Goal: Use online tool/utility

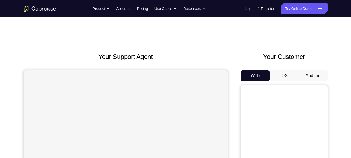
click at [310, 74] on button "Android" at bounding box center [312, 75] width 29 height 11
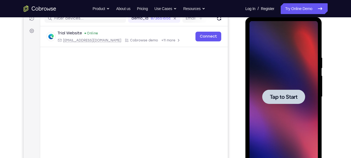
scroll to position [73, 0]
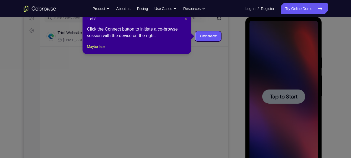
click at [282, 100] on icon at bounding box center [177, 79] width 355 height 158
click at [185, 19] on span "×" at bounding box center [185, 19] width 2 height 4
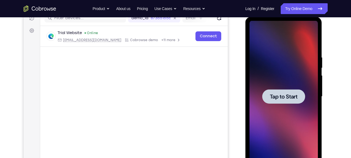
click at [278, 96] on span "Tap to Start" at bounding box center [283, 96] width 28 height 5
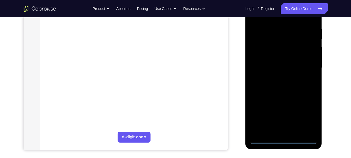
scroll to position [102, 0]
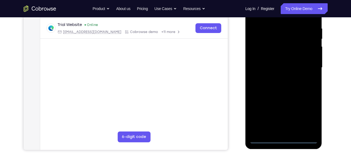
click at [284, 138] on div at bounding box center [283, 68] width 68 height 152
click at [308, 115] on div at bounding box center [283, 68] width 68 height 152
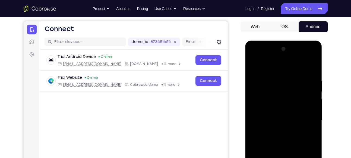
scroll to position [49, 0]
click at [271, 69] on div at bounding box center [283, 121] width 68 height 152
click at [304, 118] on div at bounding box center [283, 121] width 68 height 152
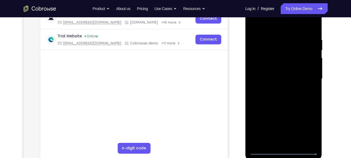
scroll to position [90, 0]
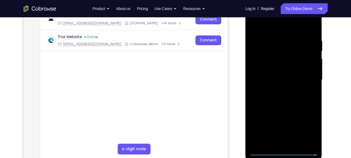
click at [278, 88] on div at bounding box center [283, 80] width 68 height 152
click at [281, 70] on div at bounding box center [283, 80] width 68 height 152
click at [277, 75] on div at bounding box center [283, 80] width 68 height 152
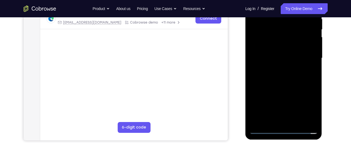
scroll to position [112, 0]
click at [309, 120] on div at bounding box center [283, 58] width 68 height 152
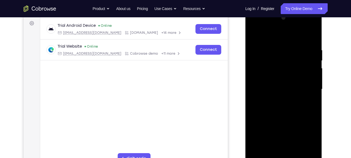
scroll to position [80, 0]
click at [285, 78] on div at bounding box center [283, 90] width 68 height 152
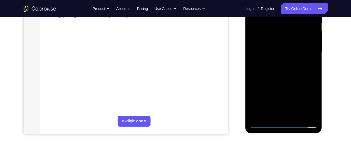
scroll to position [123, 0]
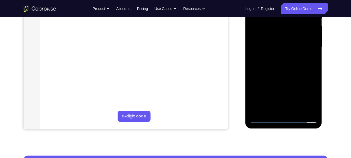
click at [297, 111] on div at bounding box center [283, 47] width 68 height 152
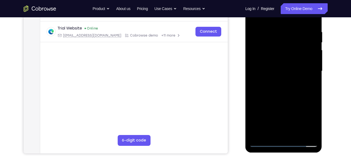
scroll to position [88, 0]
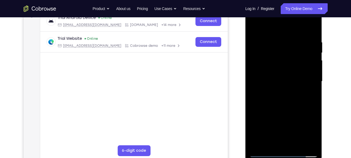
click at [287, 109] on div at bounding box center [283, 82] width 68 height 152
click at [278, 82] on div at bounding box center [283, 82] width 68 height 152
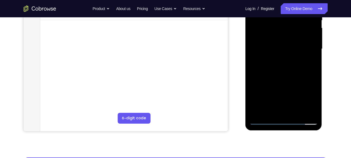
scroll to position [124, 0]
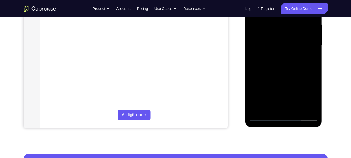
click at [310, 61] on div at bounding box center [283, 46] width 68 height 152
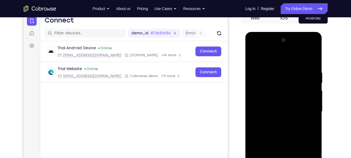
scroll to position [52, 0]
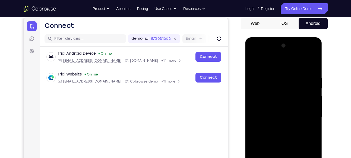
click at [256, 63] on div at bounding box center [283, 117] width 68 height 152
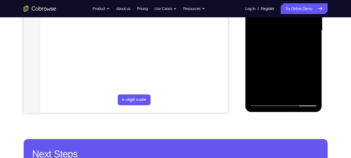
scroll to position [143, 0]
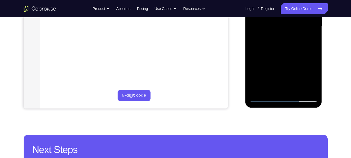
click at [264, 98] on div at bounding box center [283, 26] width 68 height 152
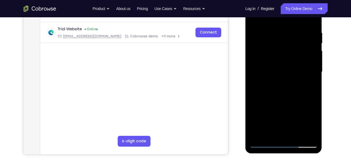
scroll to position [96, 0]
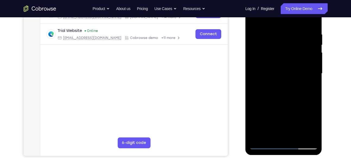
click at [253, 21] on div at bounding box center [283, 74] width 68 height 152
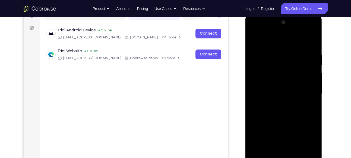
scroll to position [75, 0]
click at [291, 50] on div at bounding box center [283, 95] width 68 height 152
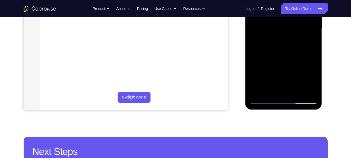
scroll to position [143, 0]
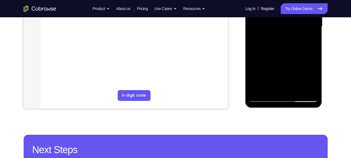
click at [303, 88] on div at bounding box center [283, 26] width 68 height 152
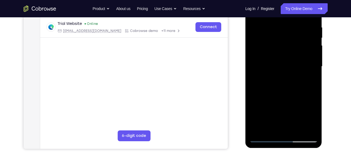
scroll to position [122, 0]
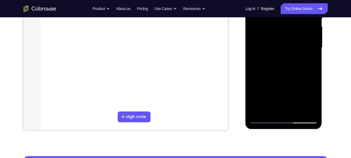
click at [304, 110] on div at bounding box center [283, 48] width 68 height 152
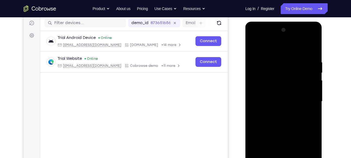
scroll to position [68, 0]
click at [307, 76] on div at bounding box center [283, 102] width 68 height 152
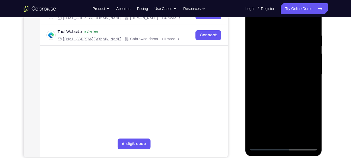
scroll to position [95, 0]
click at [312, 23] on div at bounding box center [283, 75] width 68 height 152
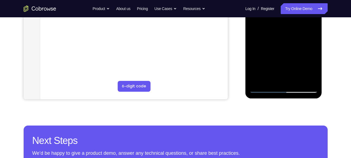
scroll to position [154, 0]
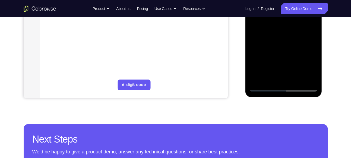
click at [304, 78] on div at bounding box center [283, 16] width 68 height 152
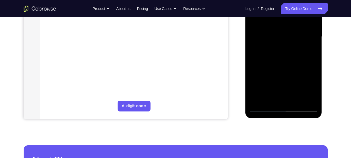
scroll to position [132, 0]
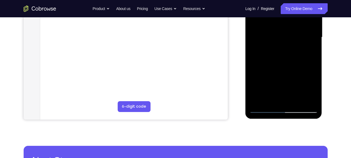
click at [256, 60] on div at bounding box center [283, 38] width 68 height 152
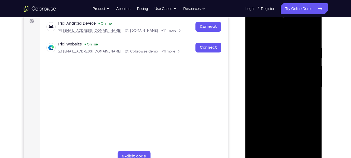
scroll to position [82, 0]
click at [311, 34] on div at bounding box center [283, 88] width 68 height 152
click at [311, 35] on div at bounding box center [283, 88] width 68 height 152
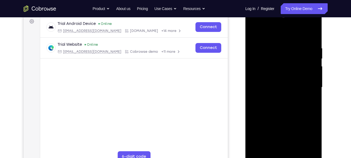
click at [311, 35] on div at bounding box center [283, 88] width 68 height 152
click at [311, 33] on div at bounding box center [283, 88] width 68 height 152
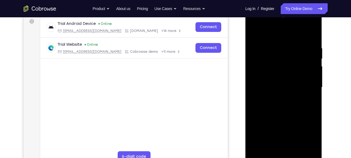
click at [311, 33] on div at bounding box center [283, 88] width 68 height 152
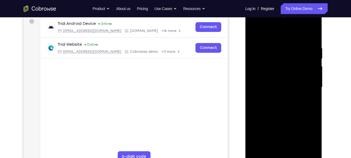
click at [255, 66] on div at bounding box center [283, 88] width 68 height 152
click at [292, 46] on div at bounding box center [283, 88] width 68 height 152
click at [304, 147] on div at bounding box center [283, 88] width 68 height 152
click at [313, 34] on div at bounding box center [283, 88] width 68 height 152
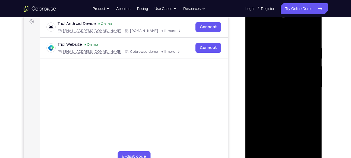
scroll to position [100, 0]
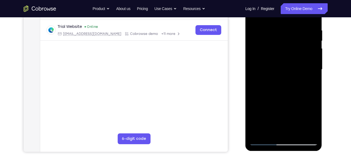
drag, startPoint x: 294, startPoint y: 95, endPoint x: 293, endPoint y: 38, distance: 56.4
click at [293, 38] on div at bounding box center [283, 70] width 68 height 152
drag, startPoint x: 285, startPoint y: 115, endPoint x: 288, endPoint y: 33, distance: 81.7
click at [288, 33] on div at bounding box center [283, 70] width 68 height 152
drag, startPoint x: 285, startPoint y: 117, endPoint x: 286, endPoint y: 37, distance: 80.5
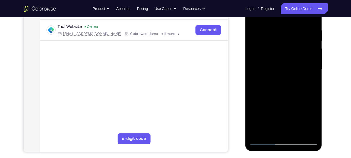
click at [286, 37] on div at bounding box center [283, 70] width 68 height 152
click at [314, 68] on div at bounding box center [283, 70] width 68 height 152
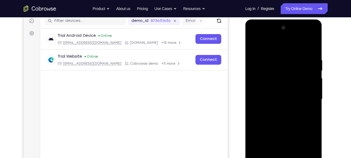
drag, startPoint x: 288, startPoint y: 73, endPoint x: 284, endPoint y: 137, distance: 64.1
click at [284, 137] on div at bounding box center [283, 100] width 68 height 152
drag, startPoint x: 300, startPoint y: 63, endPoint x: 310, endPoint y: 84, distance: 23.2
click at [310, 84] on div at bounding box center [283, 100] width 68 height 152
click at [313, 108] on div at bounding box center [283, 100] width 68 height 152
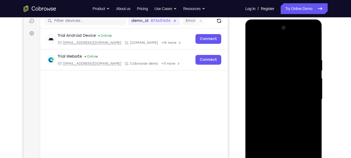
click at [313, 108] on div at bounding box center [283, 100] width 68 height 152
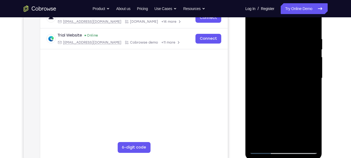
scroll to position [99, 0]
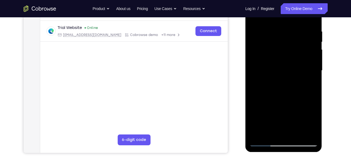
click at [298, 135] on div at bounding box center [283, 71] width 68 height 152
click at [263, 143] on div at bounding box center [283, 71] width 68 height 152
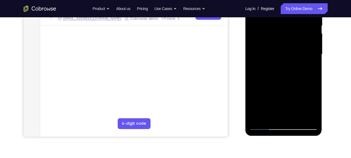
scroll to position [118, 0]
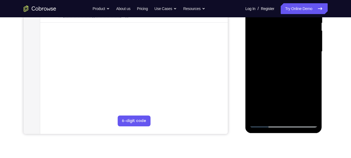
click at [257, 115] on div at bounding box center [283, 52] width 68 height 152
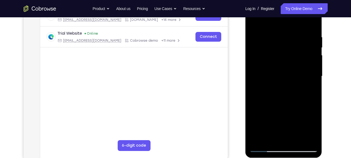
scroll to position [94, 0]
click at [256, 140] on div at bounding box center [283, 76] width 68 height 152
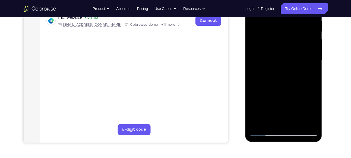
scroll to position [110, 0]
click at [297, 123] on div at bounding box center [283, 60] width 68 height 152
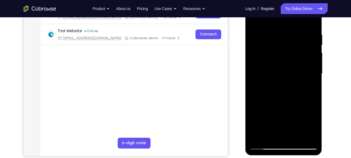
drag, startPoint x: 282, startPoint y: 121, endPoint x: 282, endPoint y: 62, distance: 59.1
click at [282, 62] on div at bounding box center [283, 74] width 68 height 152
click at [272, 133] on div at bounding box center [283, 74] width 68 height 152
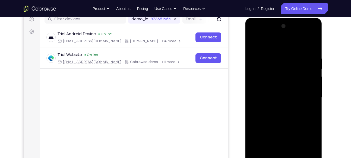
scroll to position [71, 0]
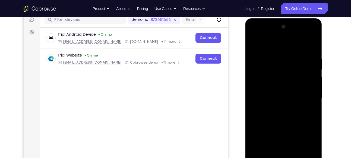
click at [254, 44] on div at bounding box center [283, 99] width 68 height 152
click at [254, 42] on div at bounding box center [283, 99] width 68 height 152
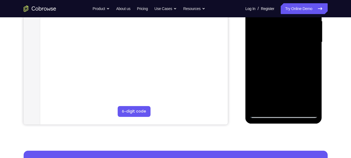
scroll to position [129, 0]
